Goal: Transaction & Acquisition: Subscribe to service/newsletter

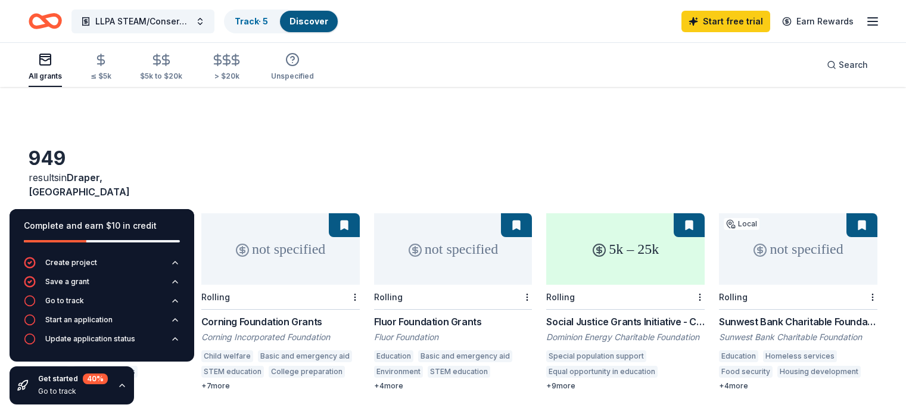
scroll to position [63, 0]
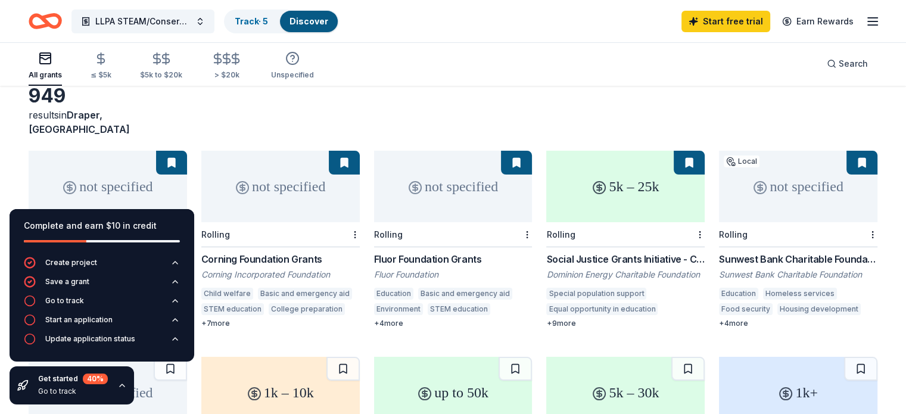
click at [408, 76] on div "All grants ≤ $5k $5k to $20k > $20k Unspecified Search" at bounding box center [453, 64] width 849 height 44
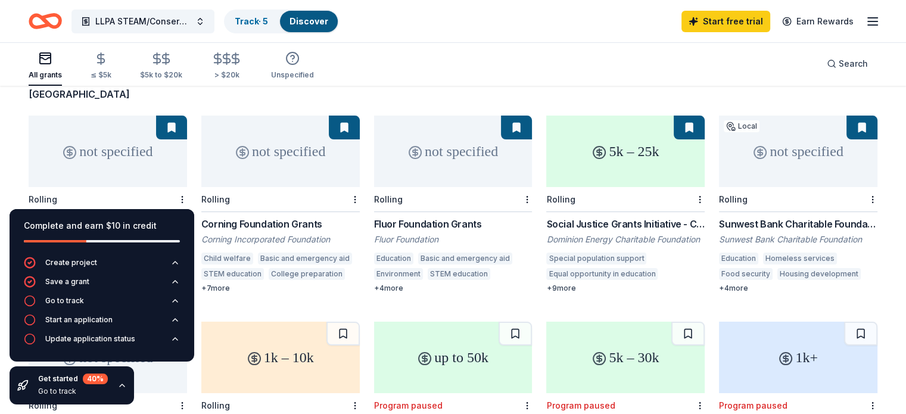
scroll to position [92, 0]
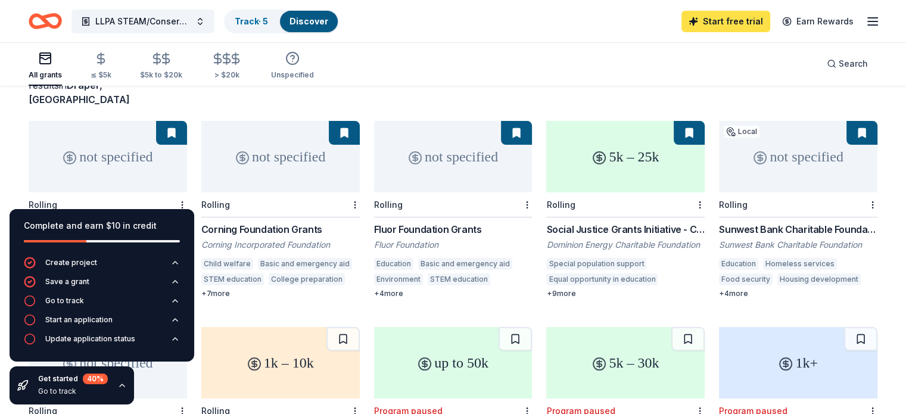
click at [722, 18] on link "Start free trial" at bounding box center [726, 21] width 89 height 21
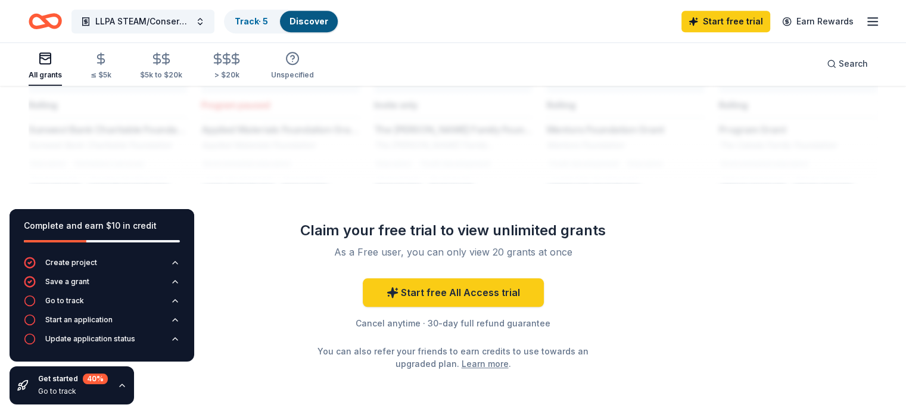
scroll to position [1070, 0]
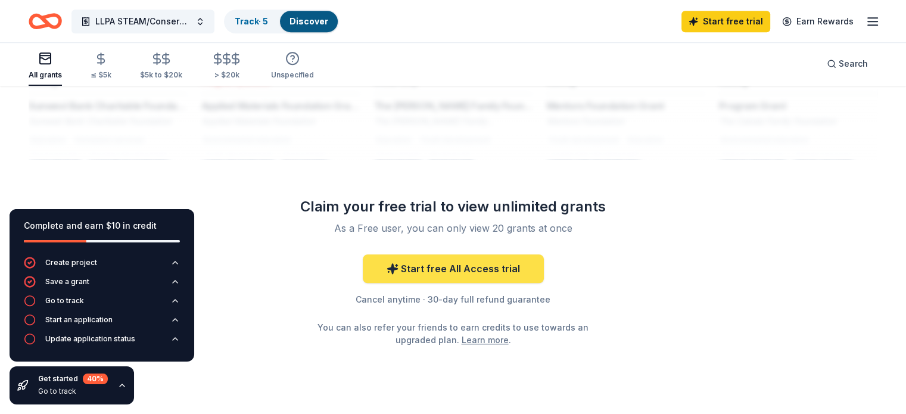
click at [418, 254] on link "Start free All Access trial" at bounding box center [453, 268] width 181 height 29
click at [498, 254] on link "Start free All Access trial" at bounding box center [453, 268] width 181 height 29
click at [464, 254] on link "Start free All Access trial" at bounding box center [453, 268] width 181 height 29
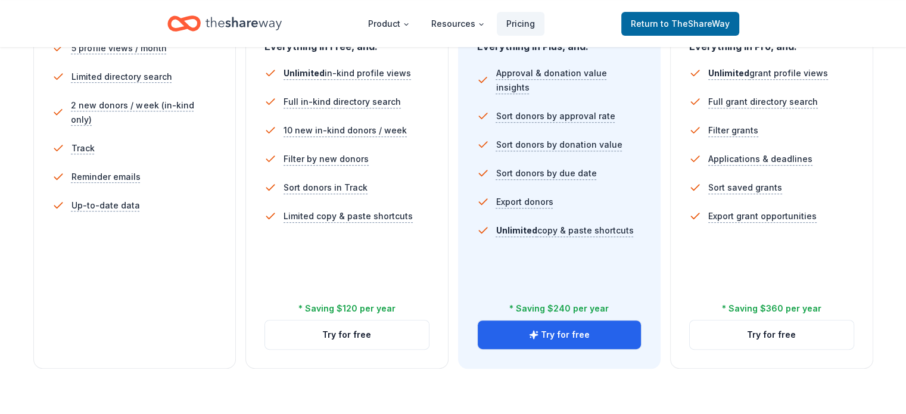
scroll to position [389, 0]
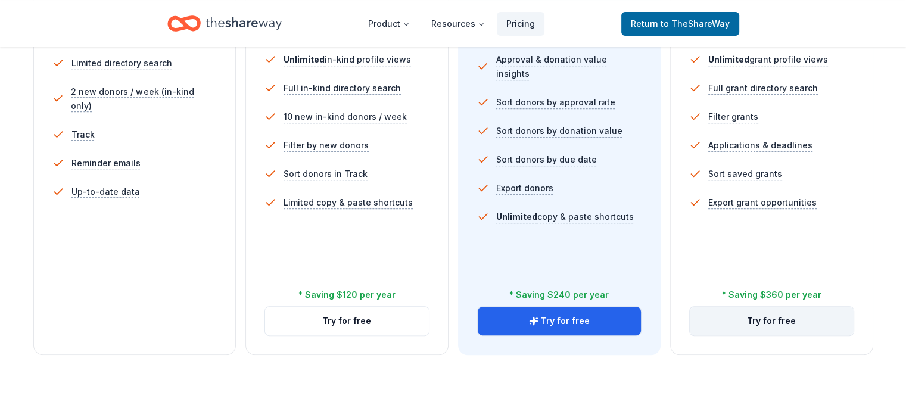
click at [767, 307] on button "Try for free" at bounding box center [772, 321] width 164 height 29
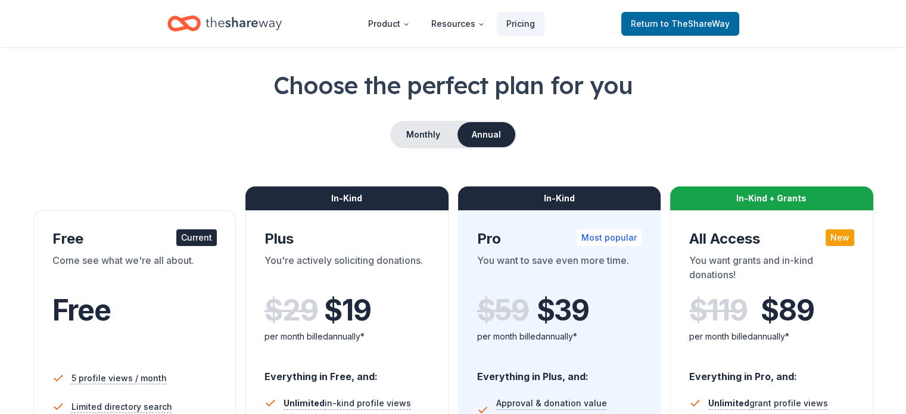
scroll to position [48, 0]
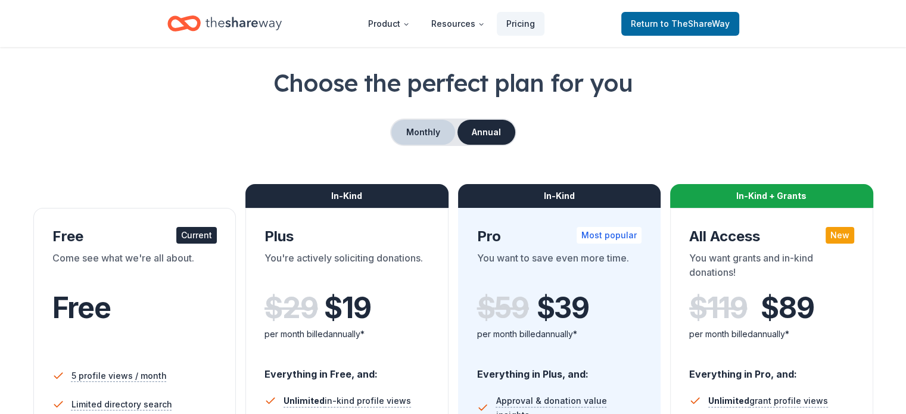
click at [408, 126] on button "Monthly" at bounding box center [423, 132] width 64 height 25
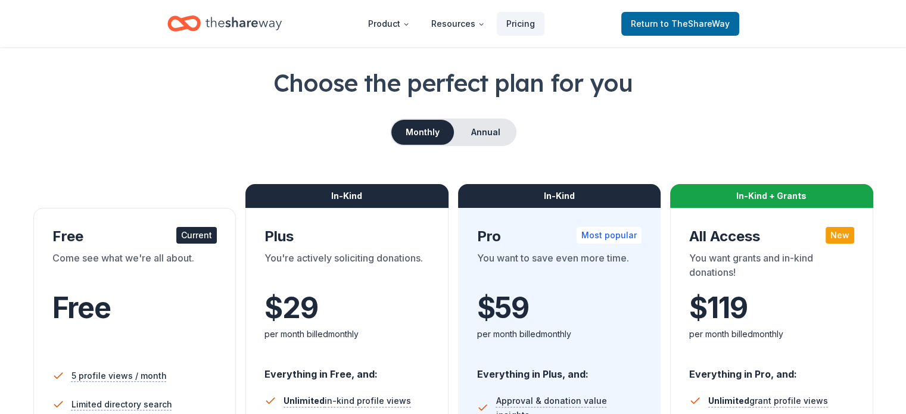
click at [666, 113] on div "Choose the perfect plan for you Monthly Annual Free Current Come see what we're…" at bounding box center [453, 381] width 849 height 630
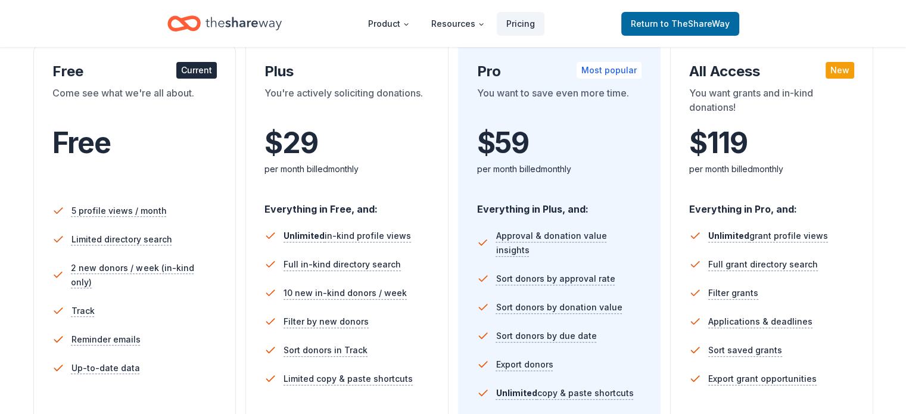
scroll to position [215, 0]
